Goal: Ask a question

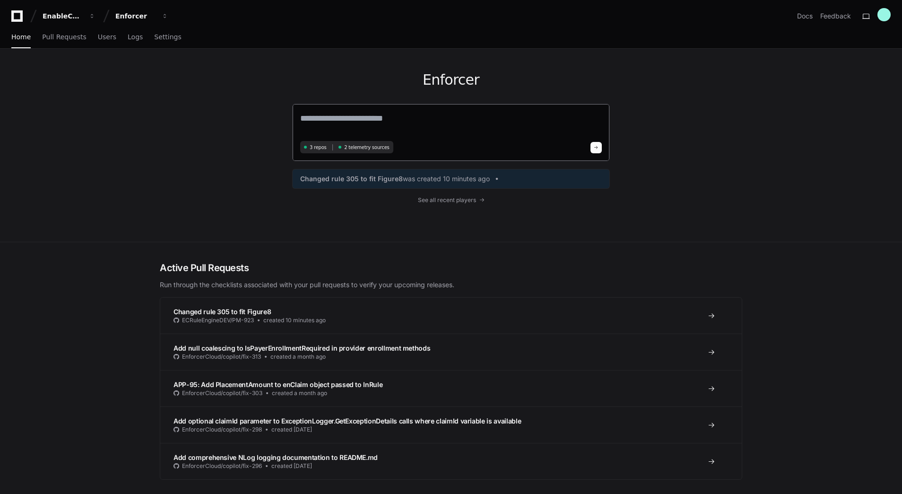
click at [354, 122] on textarea at bounding box center [451, 125] width 302 height 26
click at [447, 126] on textarea "**********" at bounding box center [451, 124] width 302 height 25
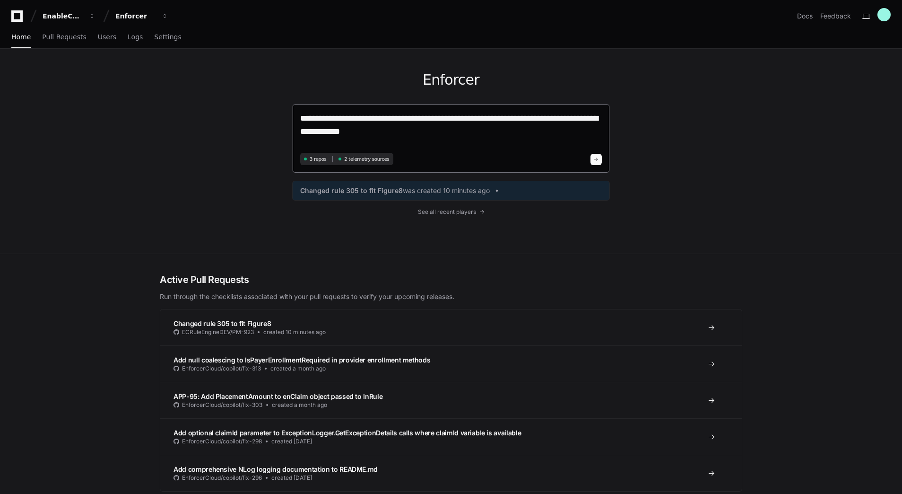
paste textarea "**********"
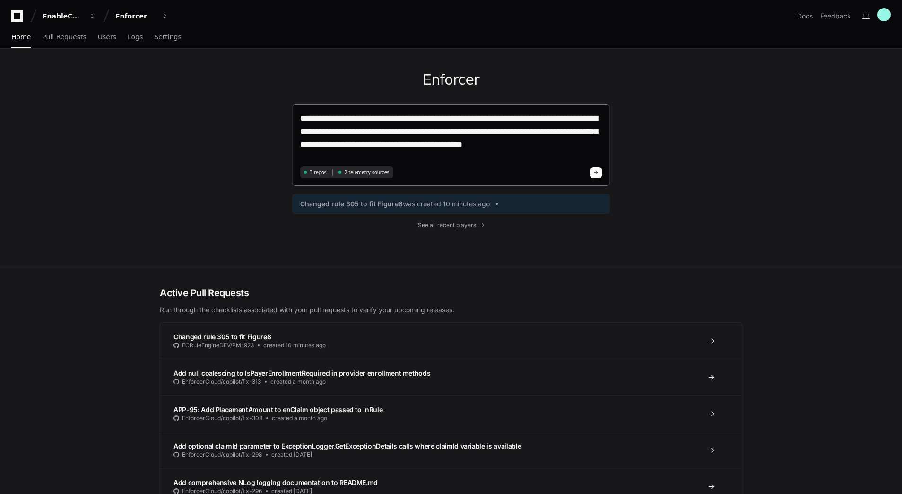
type textarea "**********"
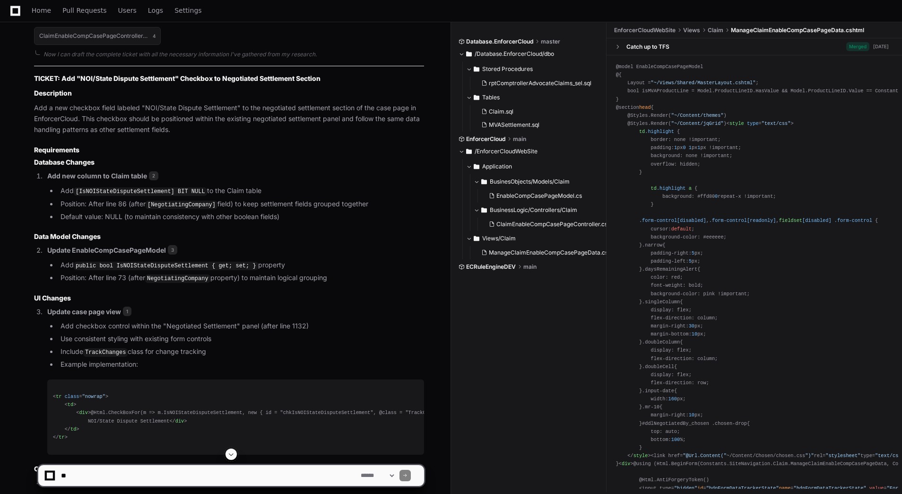
scroll to position [567, 0]
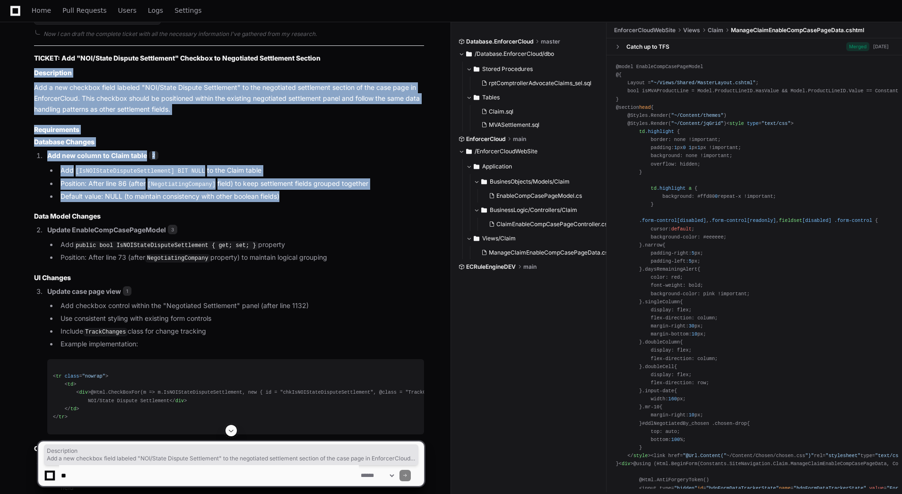
drag, startPoint x: 32, startPoint y: 70, endPoint x: 318, endPoint y: 192, distance: 311.4
copy article "Description Add a new checkbox field labeled "NOI/State Dispute Settlement" to …"
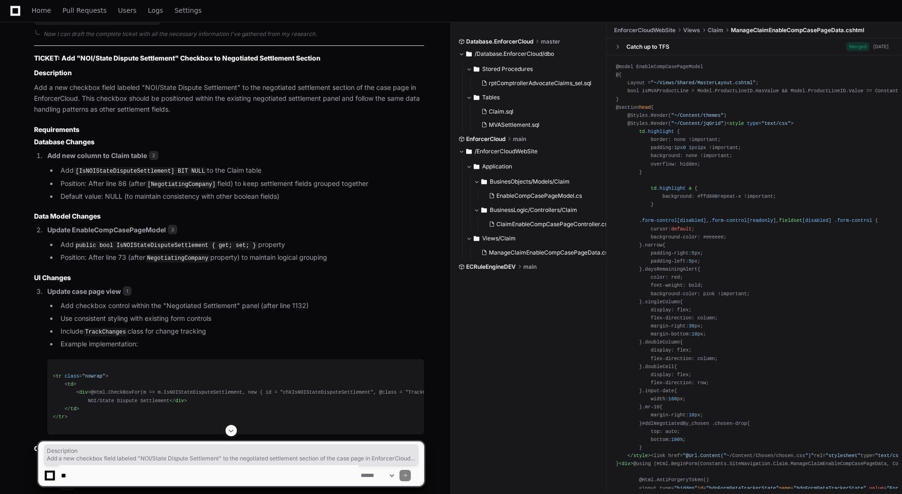
click at [224, 243] on code "public bool IsNOIStateDisputeSettlement { get; set; }" at bounding box center [166, 245] width 184 height 9
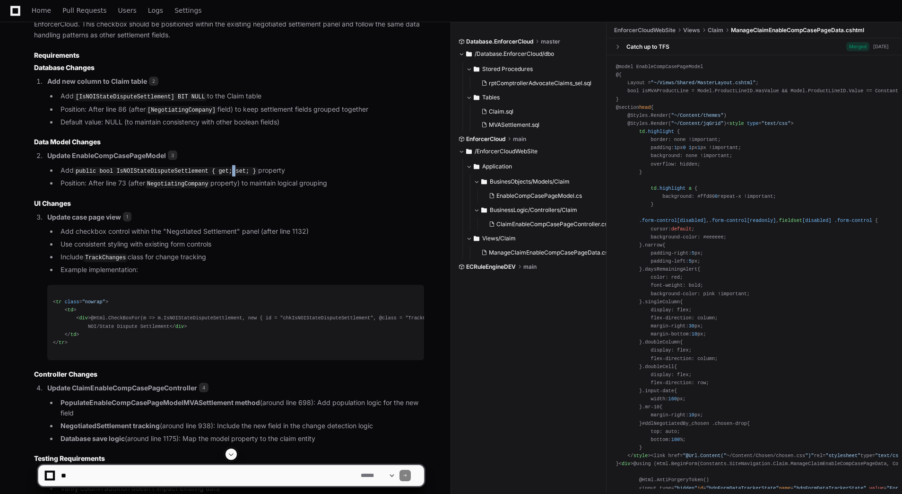
scroll to position [662, 0]
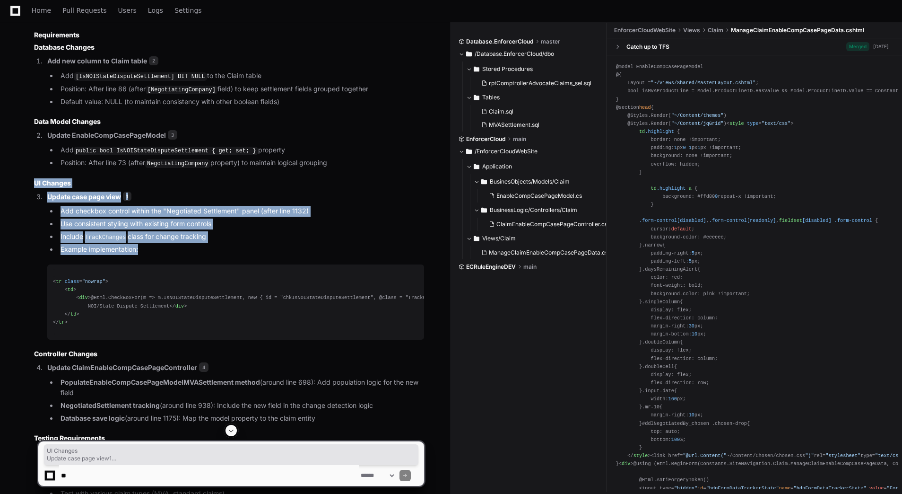
drag, startPoint x: 151, startPoint y: 247, endPoint x: 33, endPoint y: 182, distance: 134.4
click at [33, 182] on div "Claim.sql 2 EnableCompCasePageModel.cs 3 ManageClaimEnableCompCasePageData.csht…" at bounding box center [219, 422] width 409 height 1076
copy article "UI Changes Update case page view 1 Add checkbox control within the "Negotiated …"
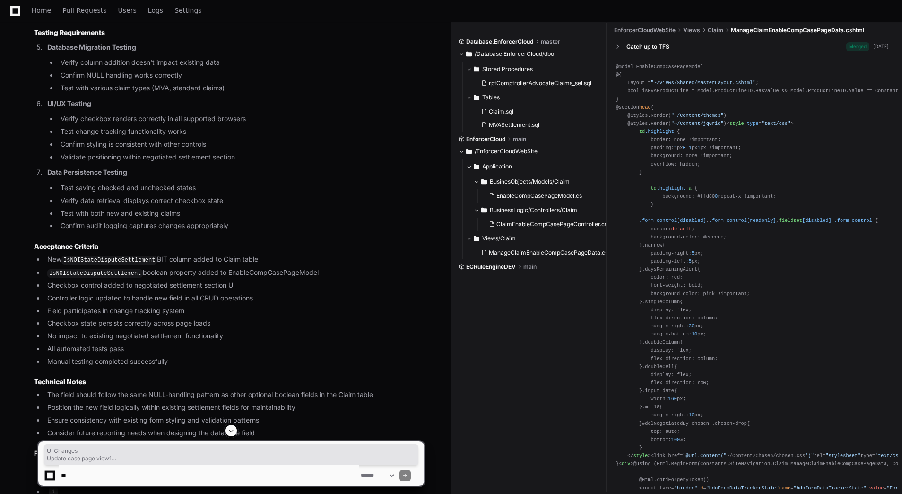
scroll to position [1087, 0]
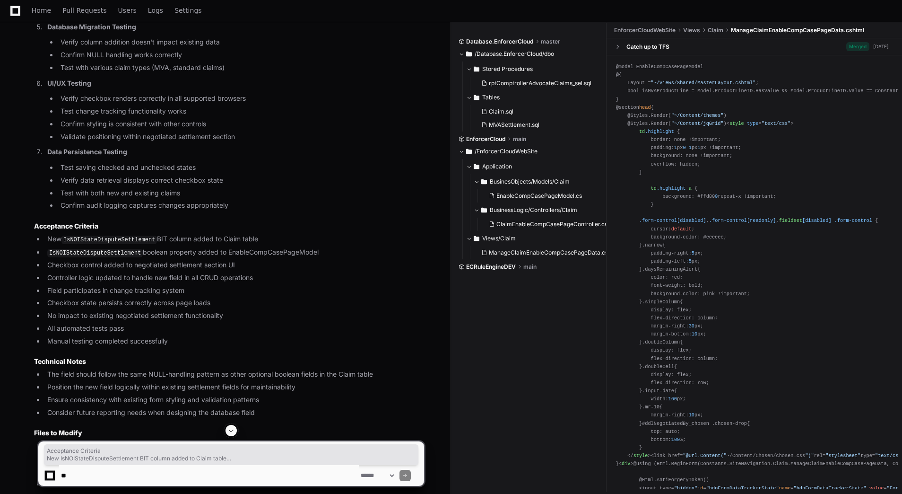
drag, startPoint x: 172, startPoint y: 357, endPoint x: 28, endPoint y: 243, distance: 183.6
copy article "Acceptance Criteria New IsNOIStateDisputeSettlement BIT column added to Claim t…"
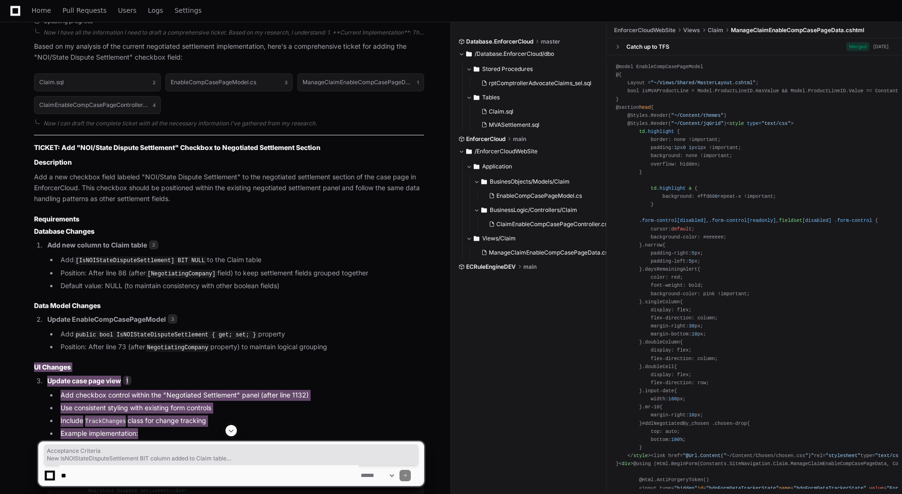
scroll to position [455, 0]
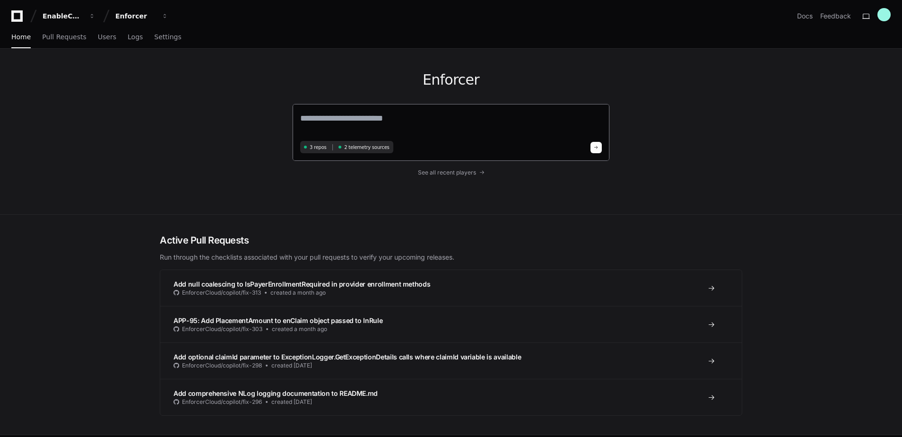
click at [329, 118] on textarea at bounding box center [451, 125] width 302 height 26
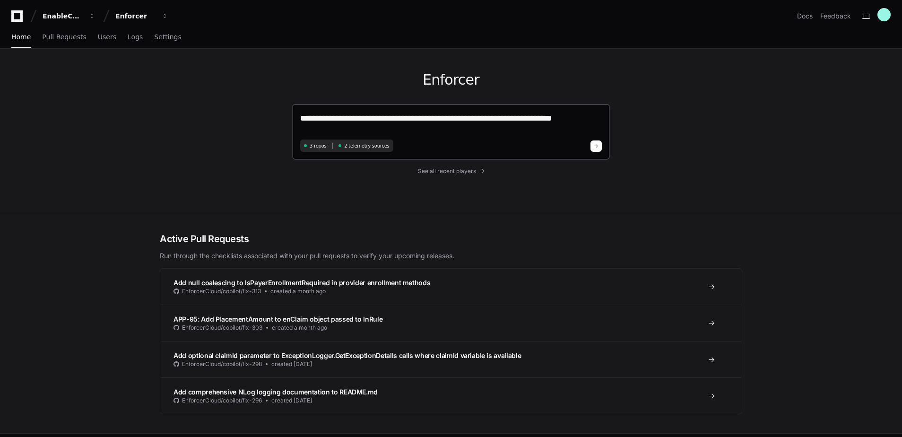
type textarea "**********"
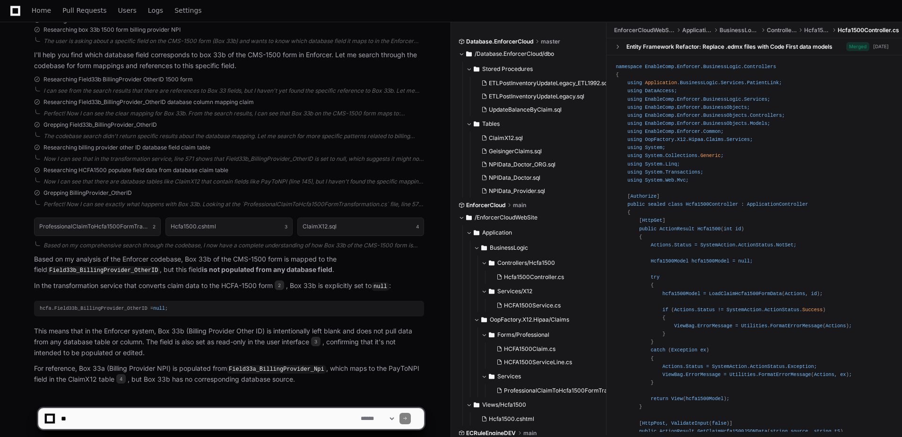
scroll to position [204, 0]
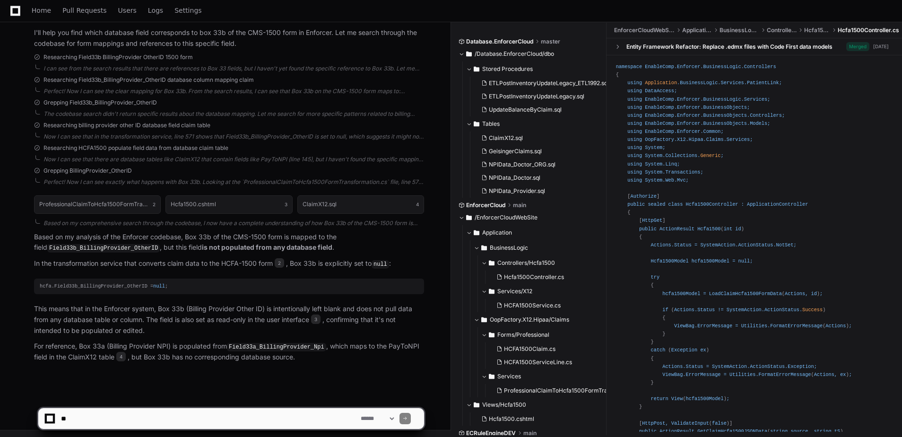
click at [178, 419] on textarea at bounding box center [209, 418] width 300 height 21
type textarea "**********"
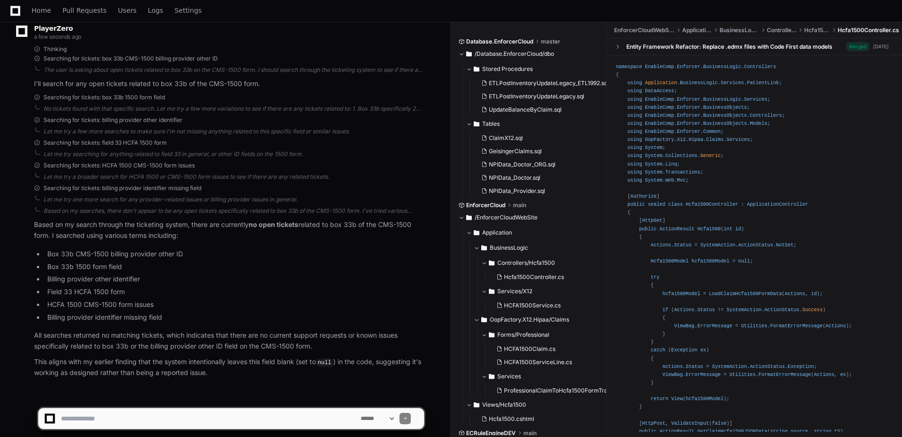
scroll to position [646, 0]
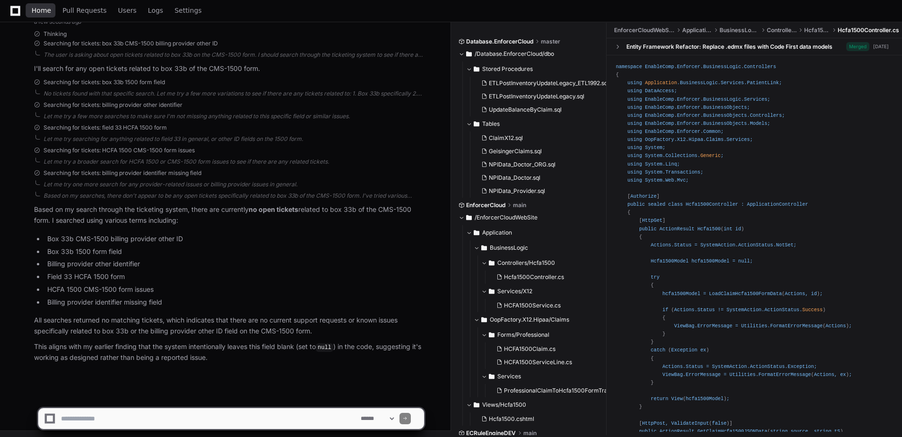
click at [35, 9] on span "Home" at bounding box center [41, 11] width 19 height 6
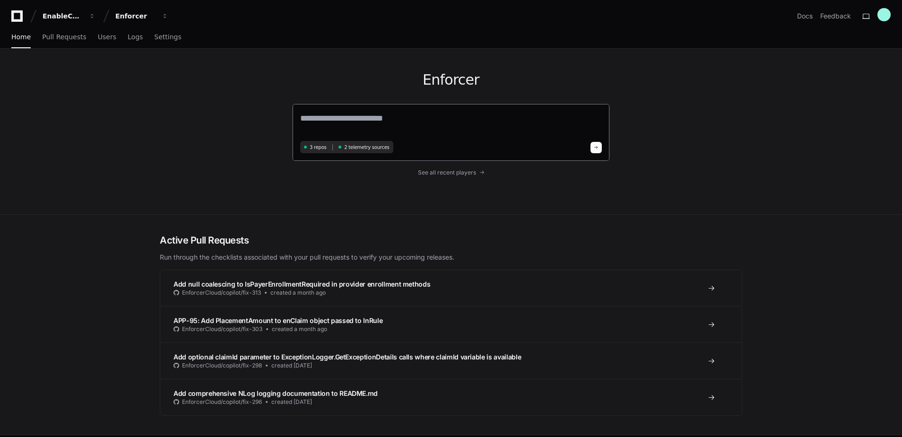
click at [353, 119] on textarea at bounding box center [451, 125] width 302 height 26
paste textarea "*********"
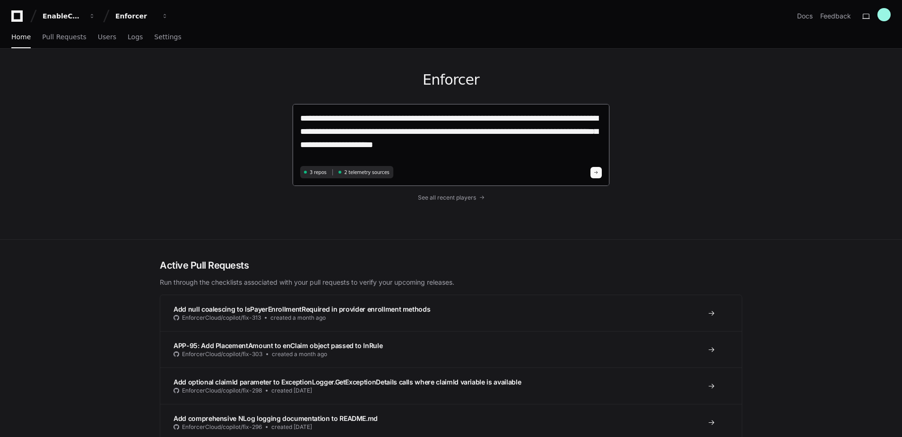
click at [431, 147] on textarea "**********" at bounding box center [451, 138] width 302 height 52
paste textarea "**********"
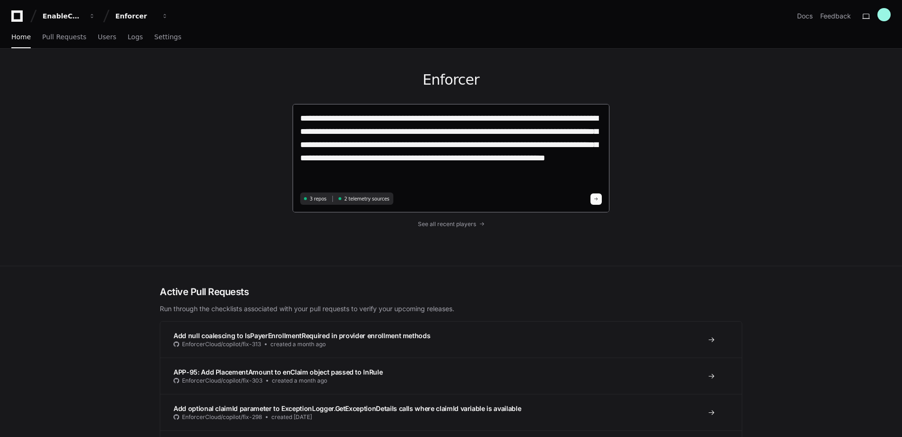
click at [374, 172] on textarea "**********" at bounding box center [451, 151] width 302 height 78
click at [414, 173] on textarea "**********" at bounding box center [451, 151] width 302 height 78
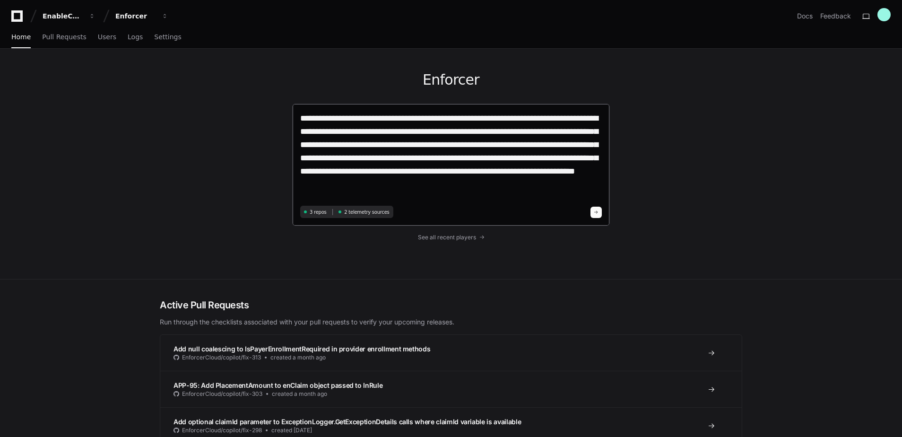
type textarea "**********"
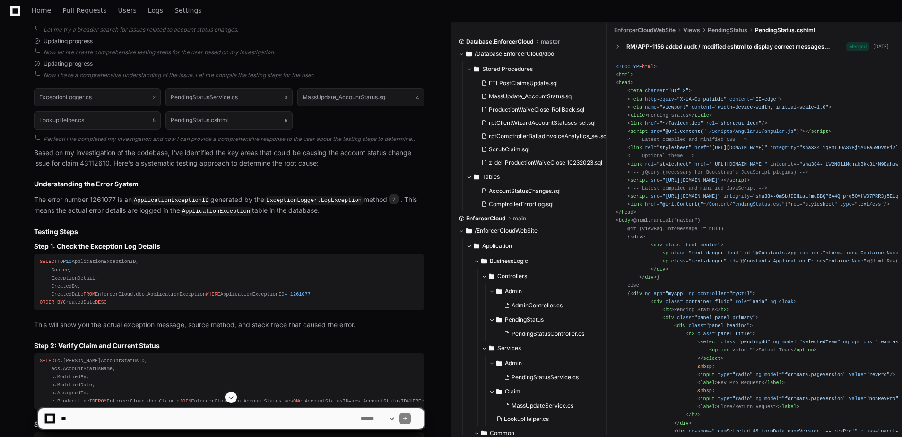
scroll to position [662, 0]
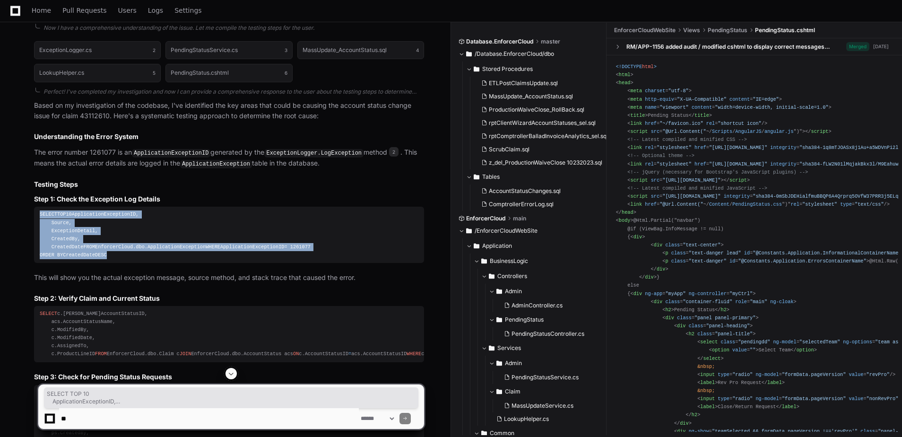
drag, startPoint x: 108, startPoint y: 277, endPoint x: 33, endPoint y: 210, distance: 100.8
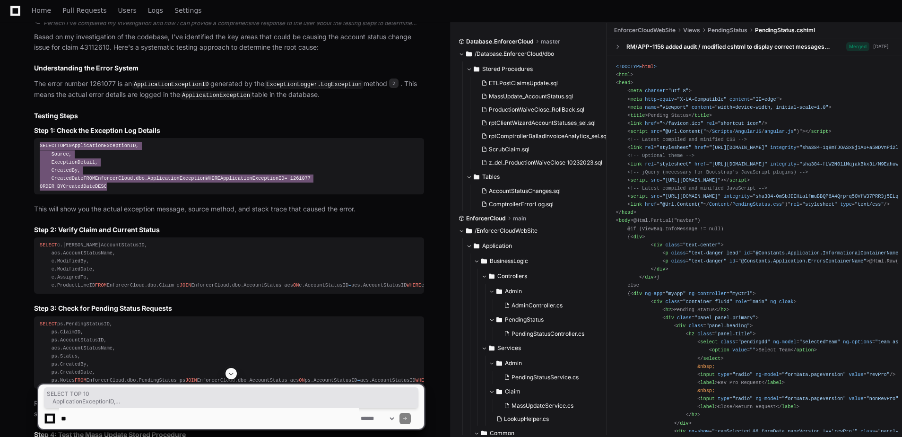
scroll to position [804, 0]
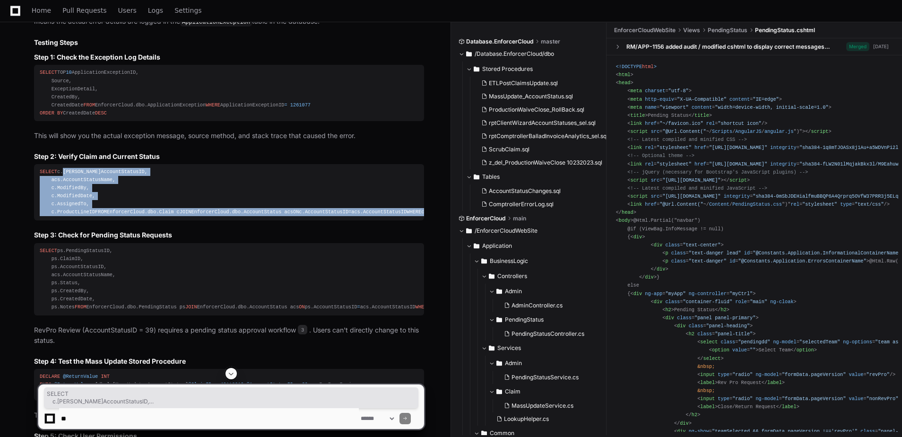
drag, startPoint x: 116, startPoint y: 279, endPoint x: 27, endPoint y: 200, distance: 119.2
click at [36, 200] on pre "SELECT c.[PERSON_NAME]AccountStatusID, acs.AccountStatusName, c.ModifiedBy, c.M…" at bounding box center [229, 192] width 390 height 56
copy div "c.[PERSON_NAME]AccountStatusID, acs.AccountStatusName, c.ModifiedBy, c.Modified…"
click at [70, 217] on div "SELECT c.[PERSON_NAME]AccountStatusID, acs.AccountStatusName, c.ModifiedBy, c.M…" at bounding box center [229, 192] width 379 height 49
drag, startPoint x: 115, startPoint y: 275, endPoint x: 27, endPoint y: 196, distance: 118.2
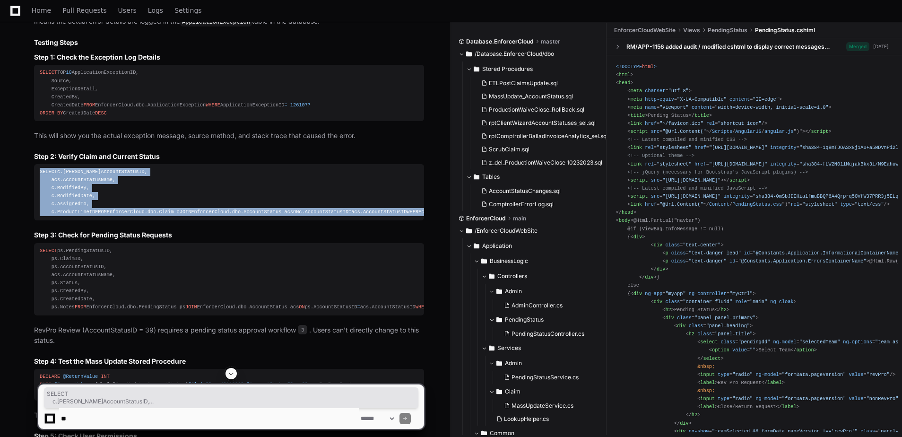
click at [27, 196] on div "ExceptionLogger.cs 2 PendingStatusService.cs 3 MassUpdate_AccountStatus.sql 4 L…" at bounding box center [219, 366] width 409 height 945
copy div "SELECT c.[PERSON_NAME]AccountStatusID, acs.AccountStatusName, c.ModifiedBy, c.M…"
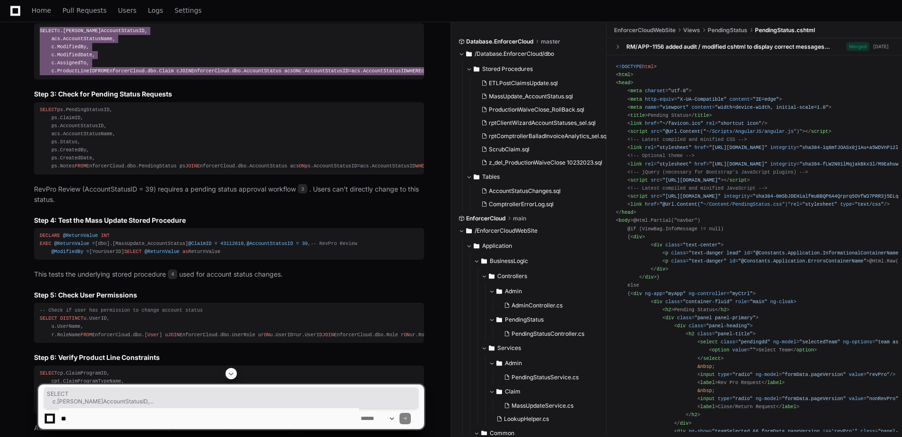
scroll to position [945, 0]
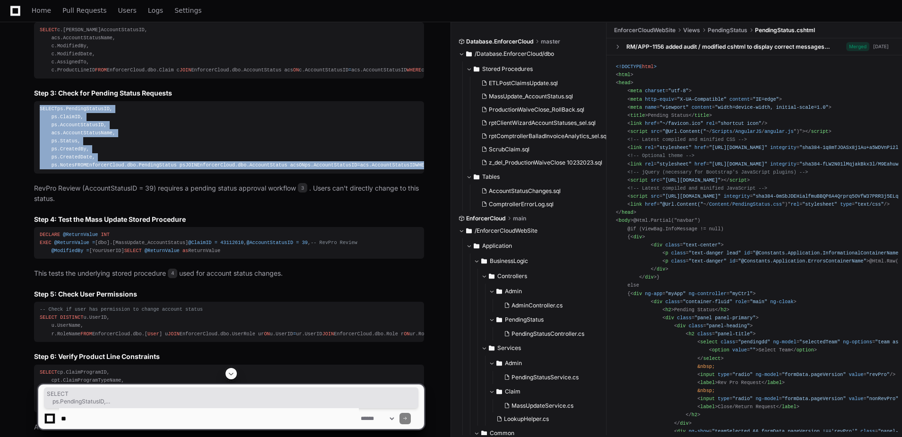
drag, startPoint x: 122, startPoint y: 249, endPoint x: 33, endPoint y: 174, distance: 116.8
click at [33, 174] on div "ExceptionLogger.cs 2 PendingStatusService.cs 3 MassUpdate_AccountStatus.sql 4 L…" at bounding box center [219, 224] width 409 height 945
copy div "SELECT ps.PendingStatusID, ps.ClaimID, ps.AccountStatusID, acs.AccountStatusNam…"
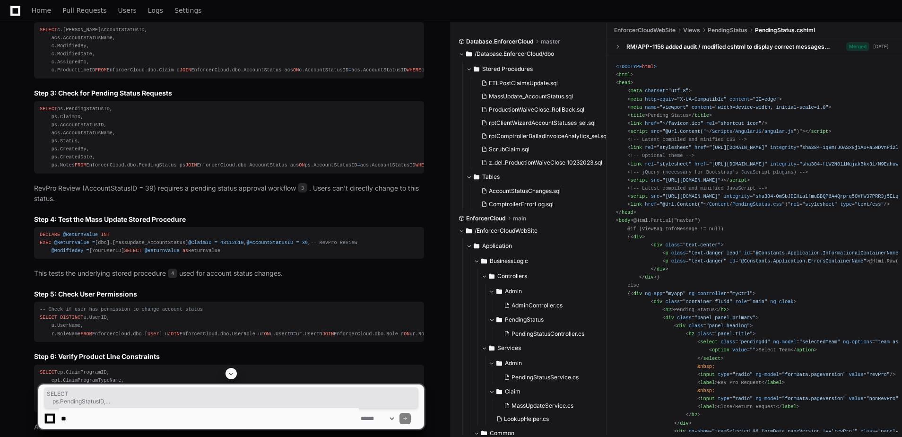
click at [175, 205] on p "RevPro Review (AccountStatusID = 39) requires a pending status approval workflo…" at bounding box center [229, 194] width 390 height 22
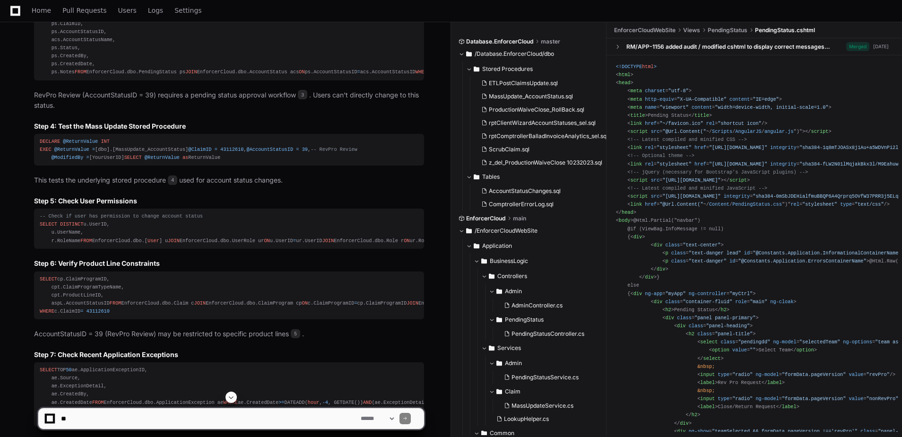
scroll to position [1040, 0]
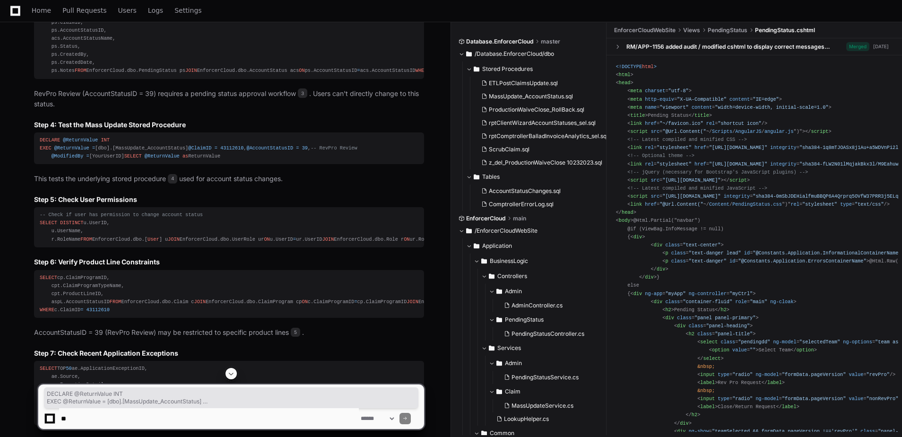
drag, startPoint x: 135, startPoint y: 286, endPoint x: 31, endPoint y: 234, distance: 116.7
click at [31, 234] on div "ExceptionLogger.cs 2 PendingStatusService.cs 3 MassUpdate_AccountStatus.sql 4 L…" at bounding box center [219, 129] width 409 height 945
copy div "DECLARE @ReturnValue INT EXEC @ReturnValue = [dbo].[MassUpdate_AccountStatus] @…"
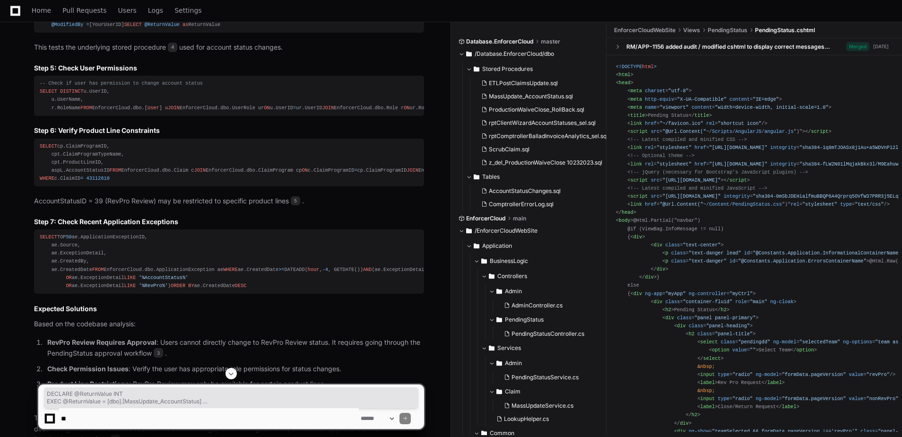
scroll to position [1182, 0]
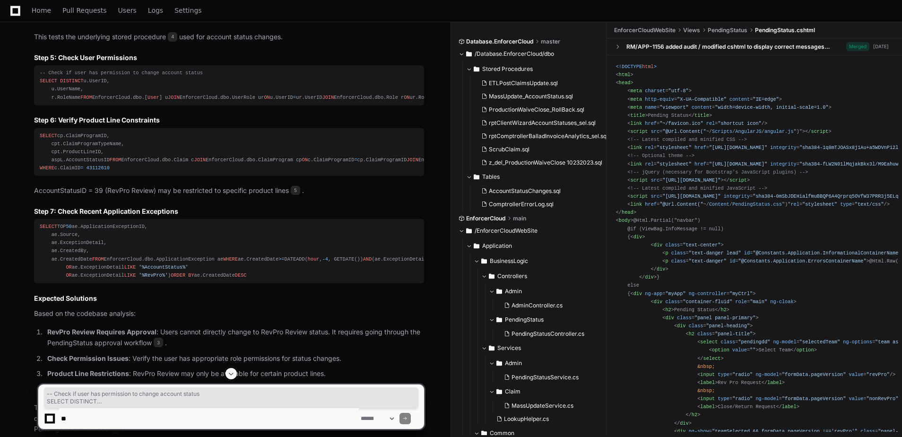
drag, startPoint x: 128, startPoint y: 268, endPoint x: 29, endPoint y: 204, distance: 118.0
copy div "-- Check if user has permission to change account status SELECT DISTINCT u.User…"
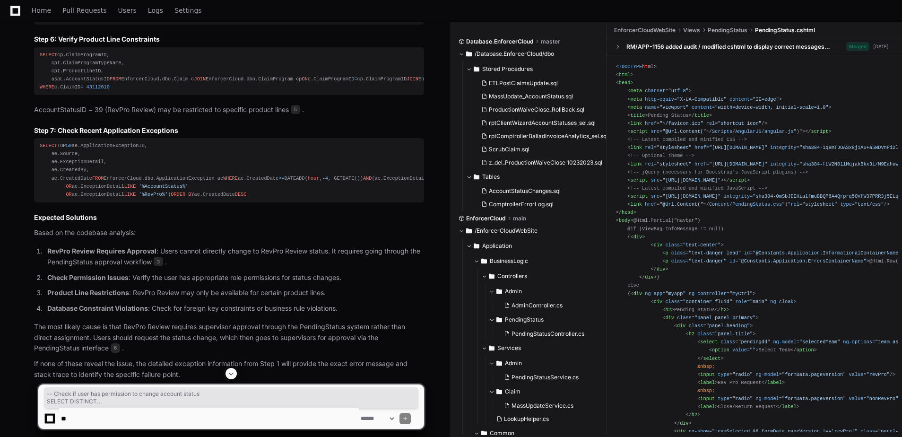
scroll to position [1276, 0]
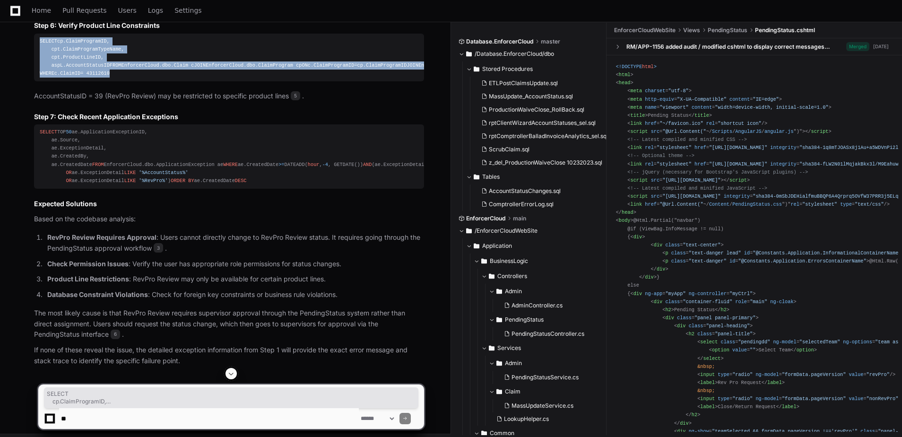
drag, startPoint x: 116, startPoint y: 282, endPoint x: 31, endPoint y: 208, distance: 112.3
copy div "SELECT cp.ClaimProgramID, cpt.ClaimProgramTypeName, cpt.ProductLineID, aspL.Acc…"
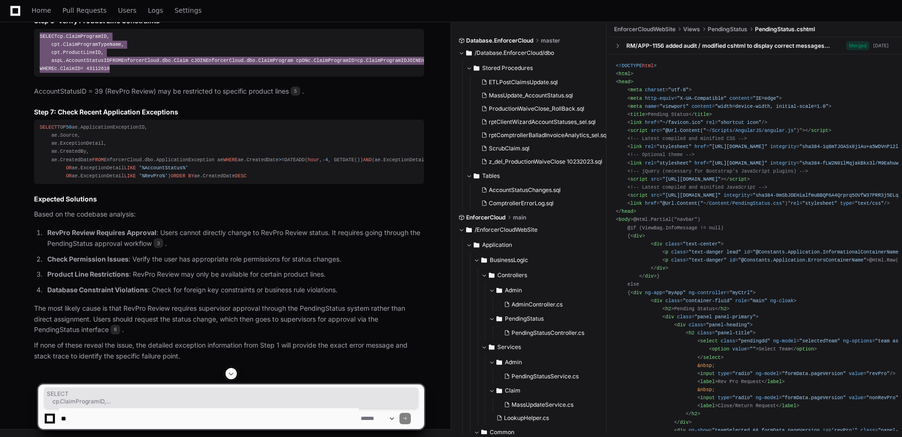
scroll to position [1418, 0]
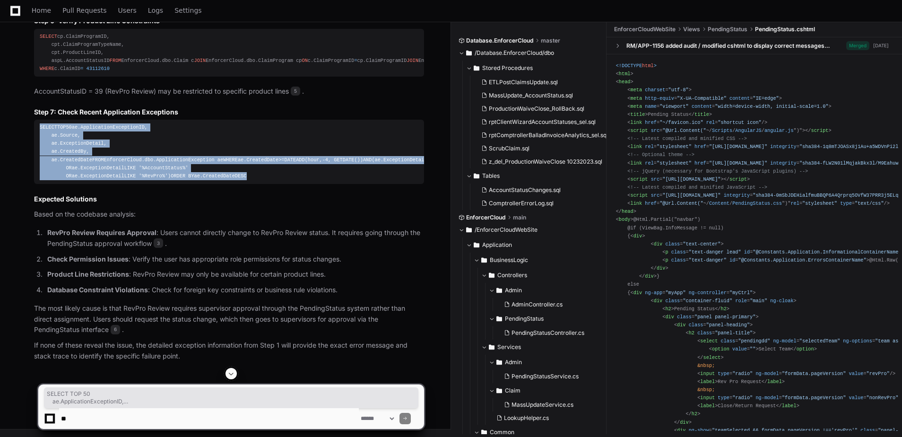
drag, startPoint x: 130, startPoint y: 290, endPoint x: 35, endPoint y: 200, distance: 130.7
click at [35, 184] on pre "SELECT TOP 50 ae.ApplicationExceptionID, ae.Source, ae.ExceptionDetail, ae.Crea…" at bounding box center [229, 152] width 390 height 64
copy div "SELECT TOP 50 ae.ApplicationExceptionID, ae.Source, ae.ExceptionDetail, ae.Crea…"
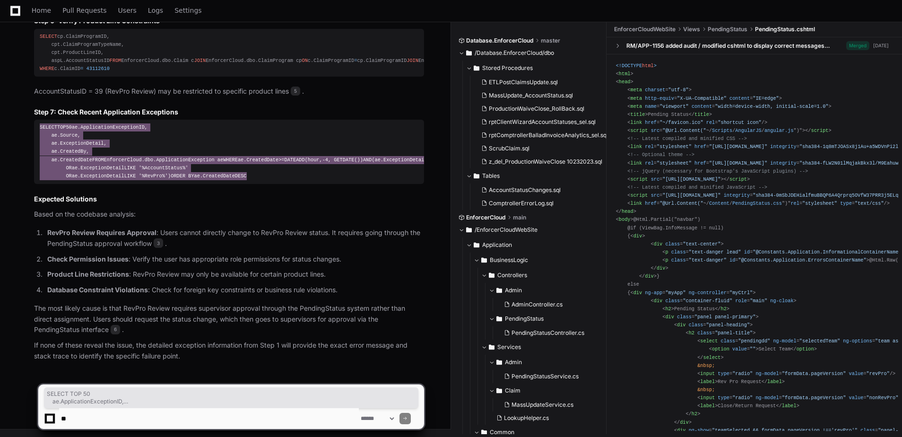
scroll to position [1531, 0]
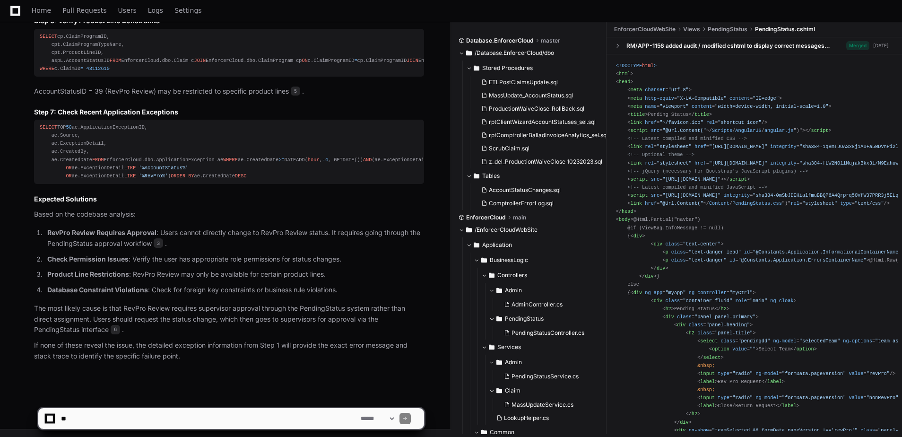
click at [174, 292] on p "Database Constraint Violations : Check for foreign key constraints or business …" at bounding box center [235, 290] width 377 height 11
click at [97, 414] on textarea at bounding box center [209, 418] width 300 height 21
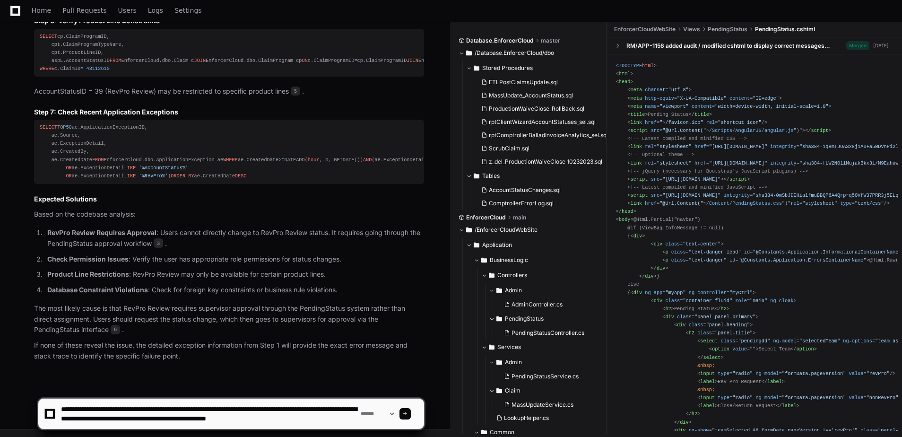
type textarea "**********"
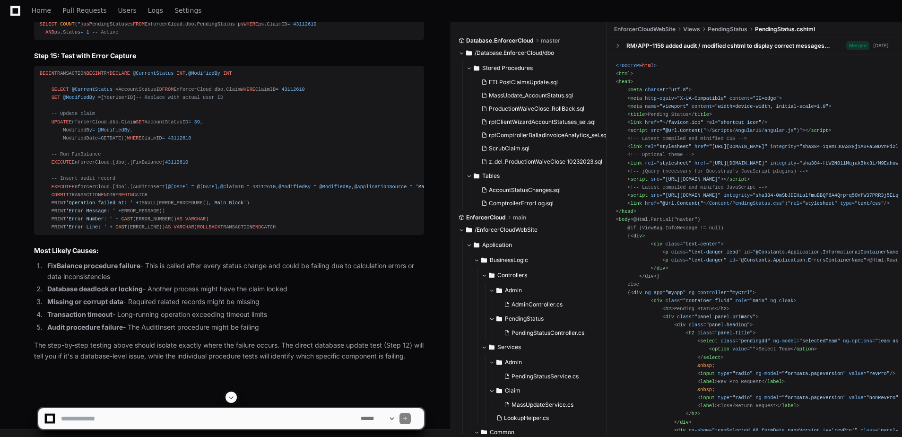
scroll to position [2887, 0]
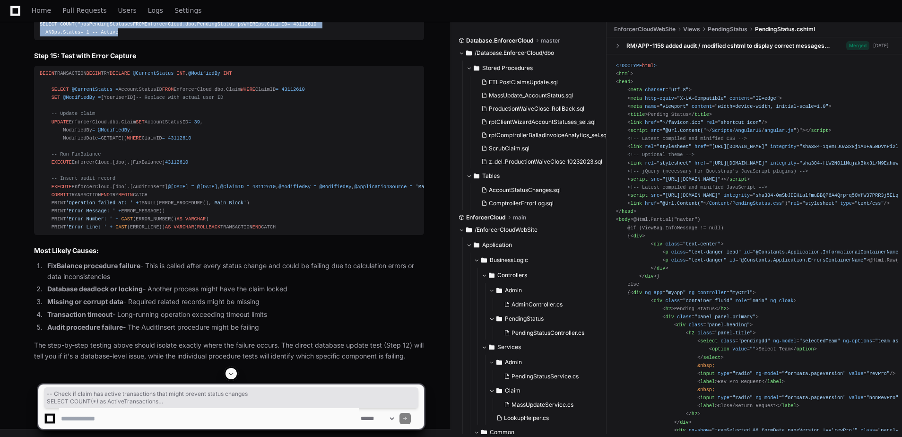
drag, startPoint x: 124, startPoint y: 300, endPoint x: 35, endPoint y: 173, distance: 155.1
copy div "-- Check if claim has active transactions that might prevent status changes SEL…"
